Goal: Transaction & Acquisition: Purchase product/service

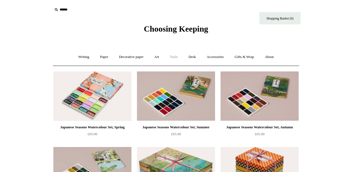
click at [175, 58] on link "Tools +" at bounding box center [174, 57] width 18 height 15
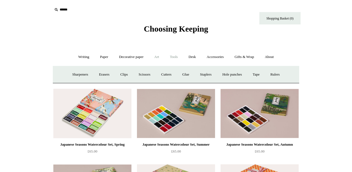
click at [158, 57] on link "Art +" at bounding box center [156, 57] width 15 height 15
click at [248, 73] on link "Wax & seals" at bounding box center [234, 74] width 28 height 15
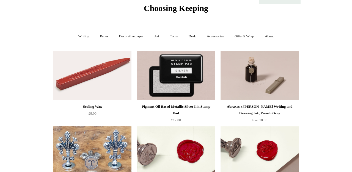
scroll to position [12, 0]
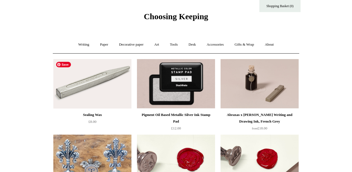
click at [95, 90] on img at bounding box center [92, 84] width 78 height 50
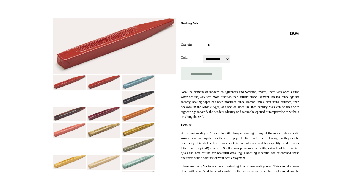
scroll to position [66, 0]
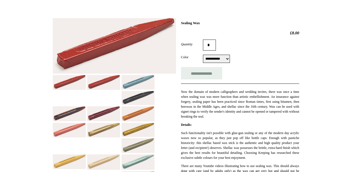
click at [143, 84] on img at bounding box center [138, 82] width 33 height 15
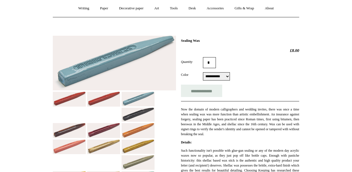
scroll to position [45, 0]
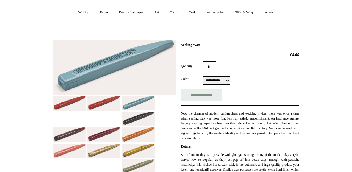
click at [96, 72] on img at bounding box center [114, 67] width 123 height 55
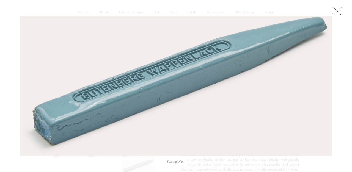
click at [334, 10] on link at bounding box center [337, 11] width 11 height 11
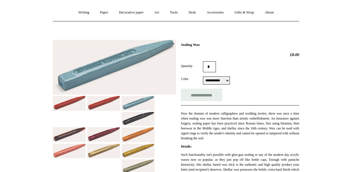
scroll to position [312, 0]
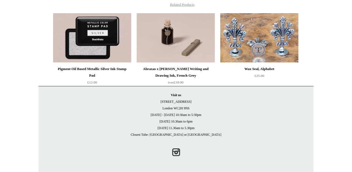
drag, startPoint x: 164, startPoint y: 101, endPoint x: 191, endPoint y: 107, distance: 27.9
click at [191, 107] on p "Visit us 21 Tower Street London WC2H 9NS Monday - Friday 10:30am to 5:30pm Satu…" at bounding box center [176, 115] width 264 height 46
